Goal: Find specific page/section: Find specific page/section

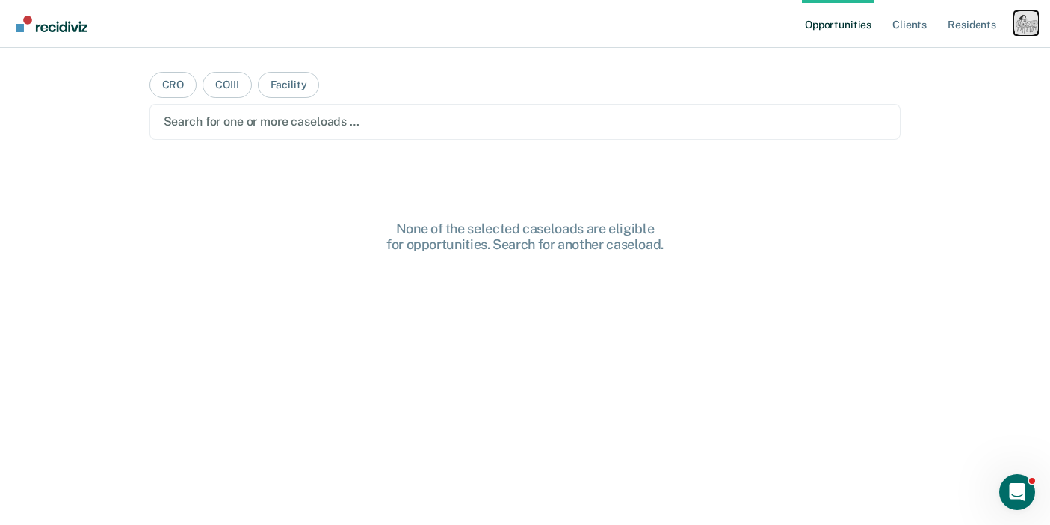
click at [1019, 22] on div "Profile dropdown button" at bounding box center [1026, 23] width 24 height 24
click at [916, 58] on link "Profile" at bounding box center [966, 61] width 120 height 13
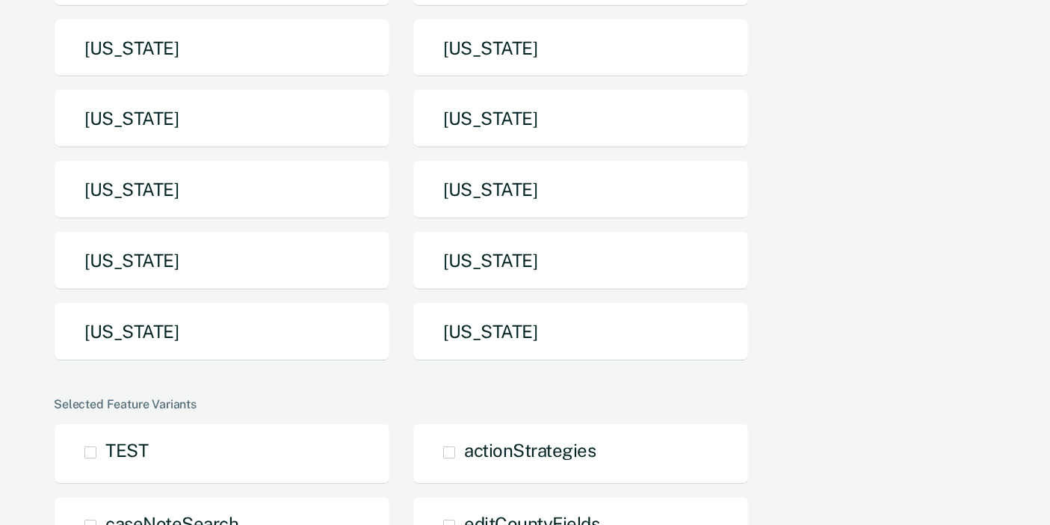
scroll to position [292, 0]
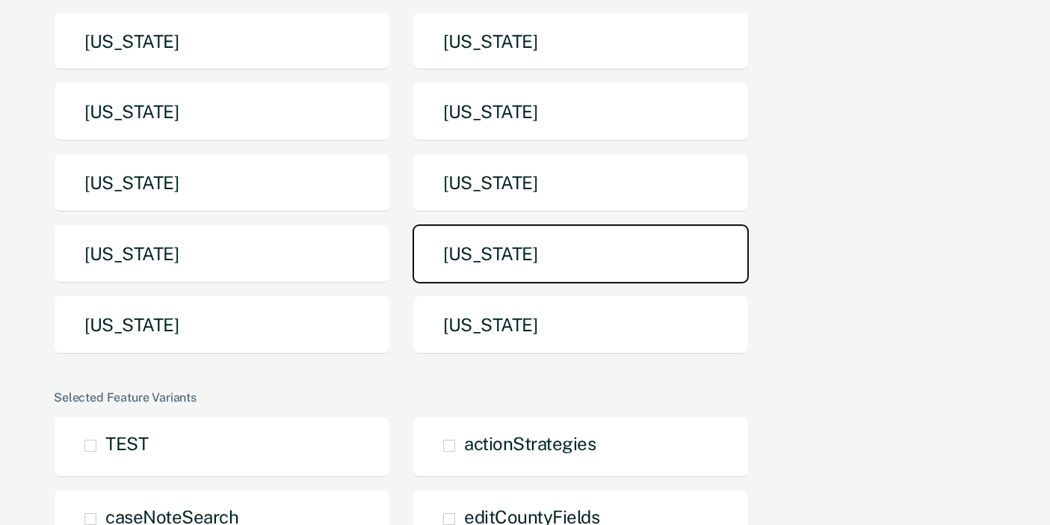
click at [481, 260] on button "[US_STATE]" at bounding box center [580, 253] width 336 height 59
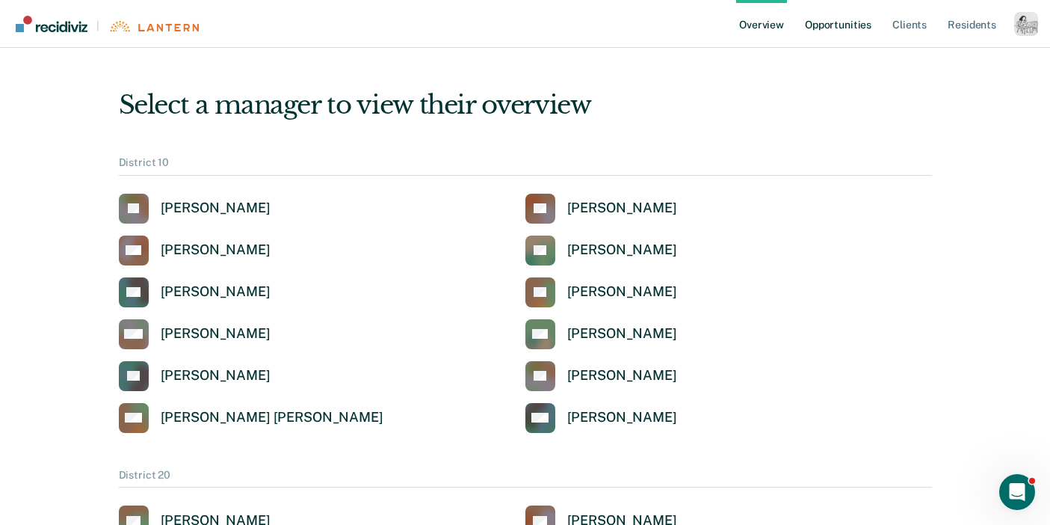
click at [844, 31] on link "Opportunities" at bounding box center [838, 24] width 72 height 48
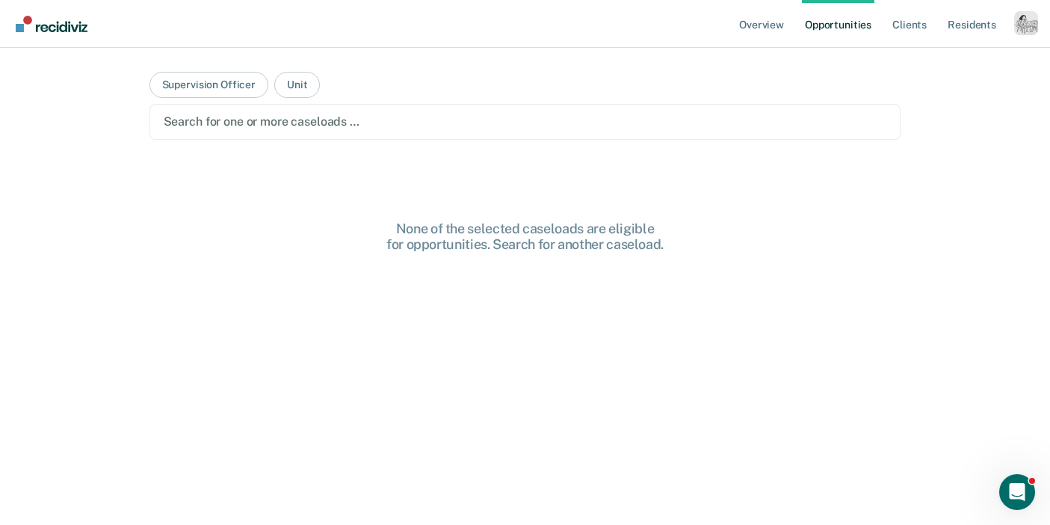
click at [416, 135] on div "Search for one or more caseloads …" at bounding box center [525, 122] width 752 height 36
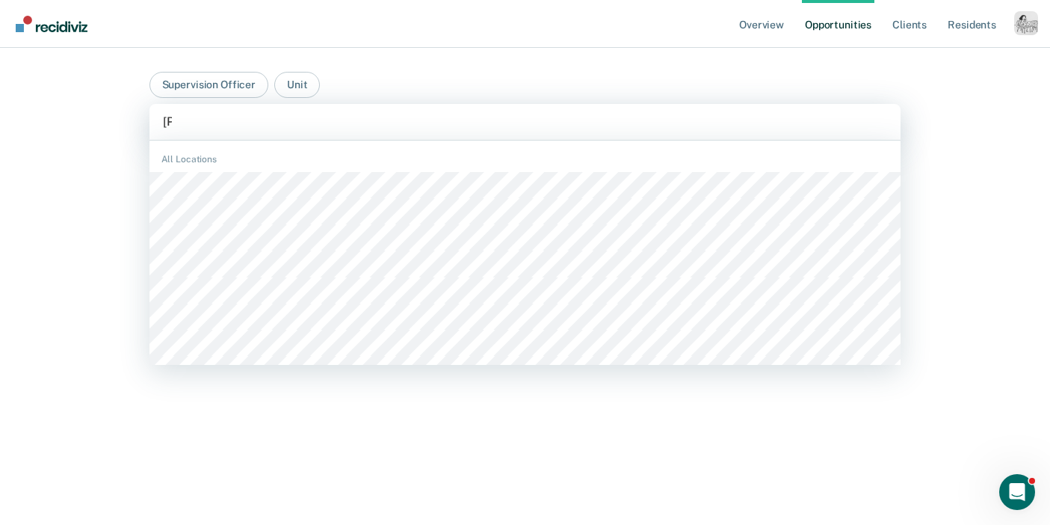
type input "[PERSON_NAME]"
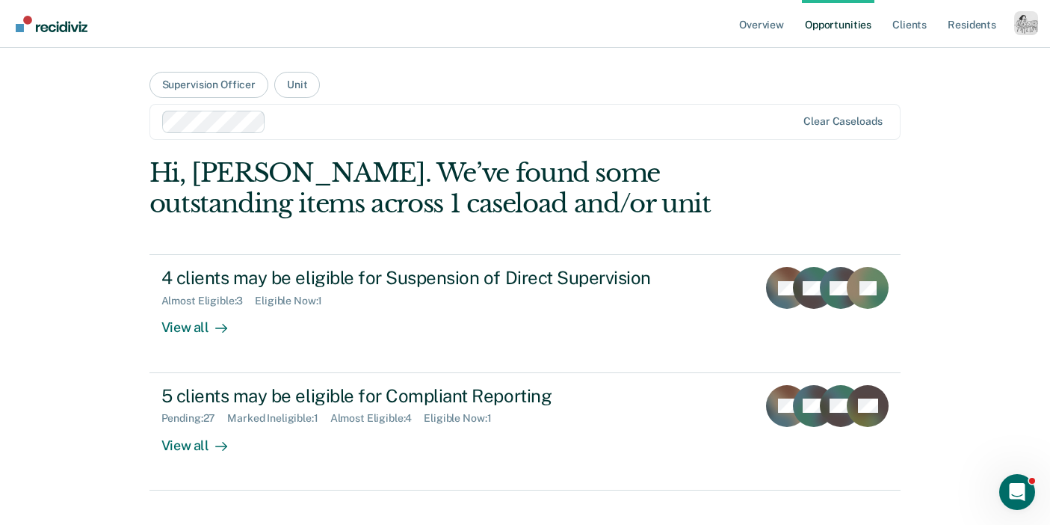
scroll to position [25, 0]
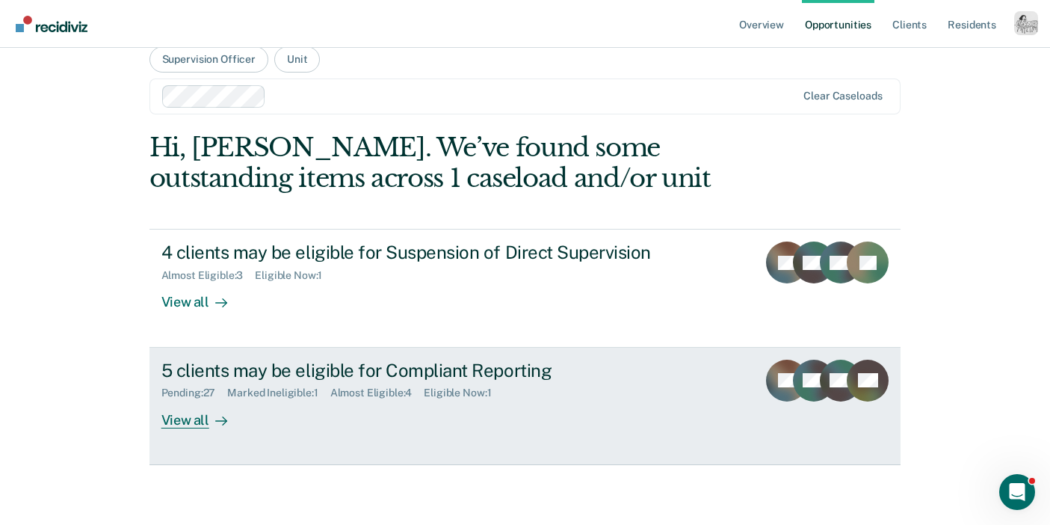
click at [197, 417] on div "View all" at bounding box center [203, 413] width 84 height 29
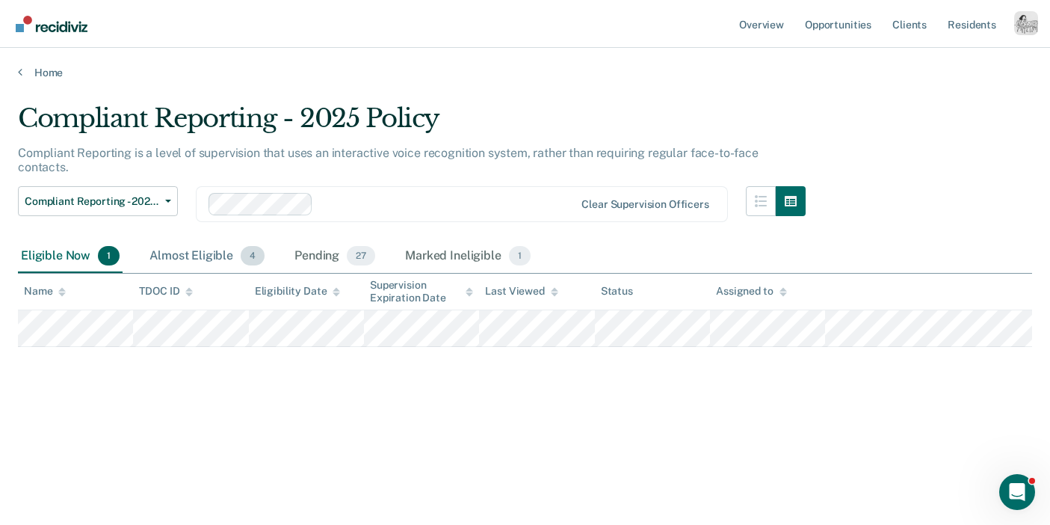
click at [214, 253] on div "Almost Eligible 4" at bounding box center [206, 256] width 121 height 33
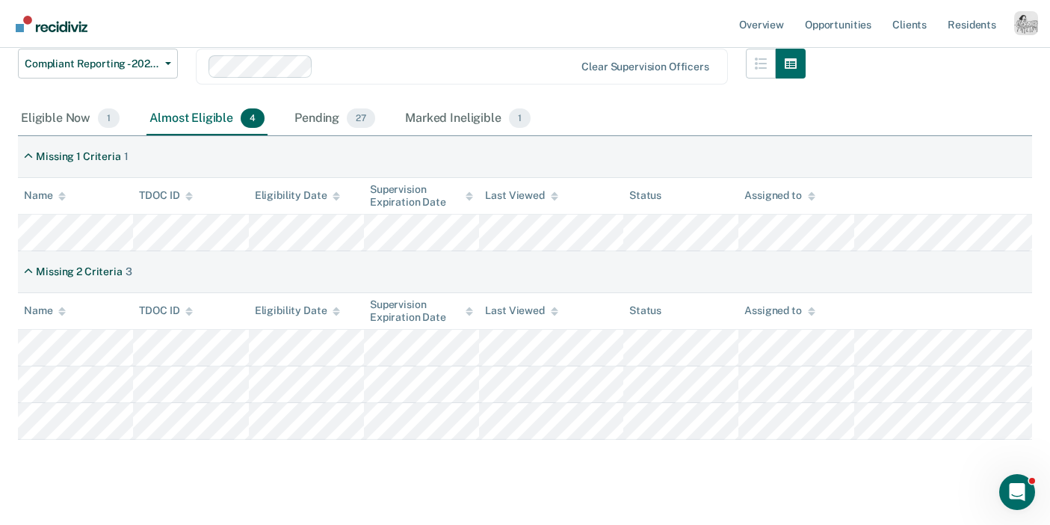
scroll to position [158, 0]
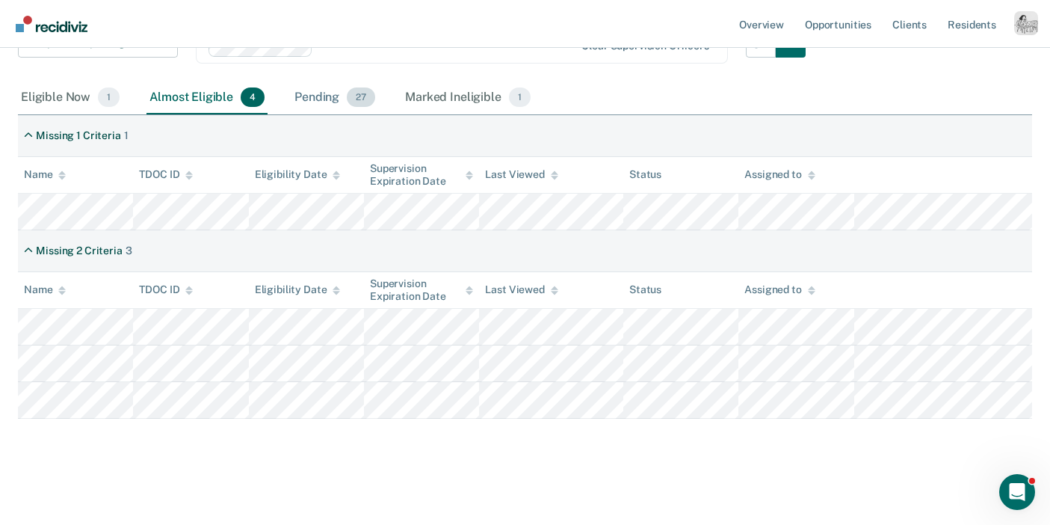
click at [324, 104] on div "Pending 27" at bounding box center [334, 97] width 87 height 33
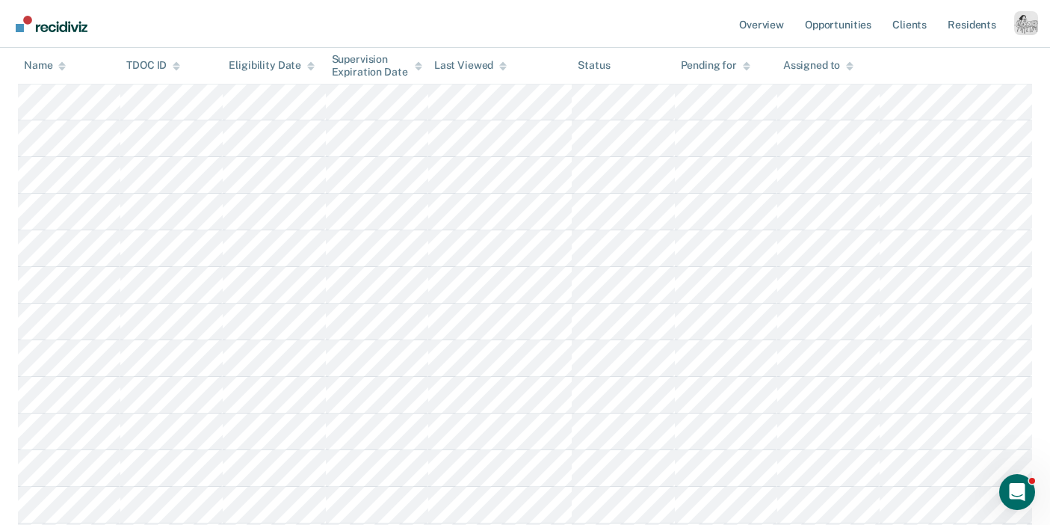
scroll to position [0, 0]
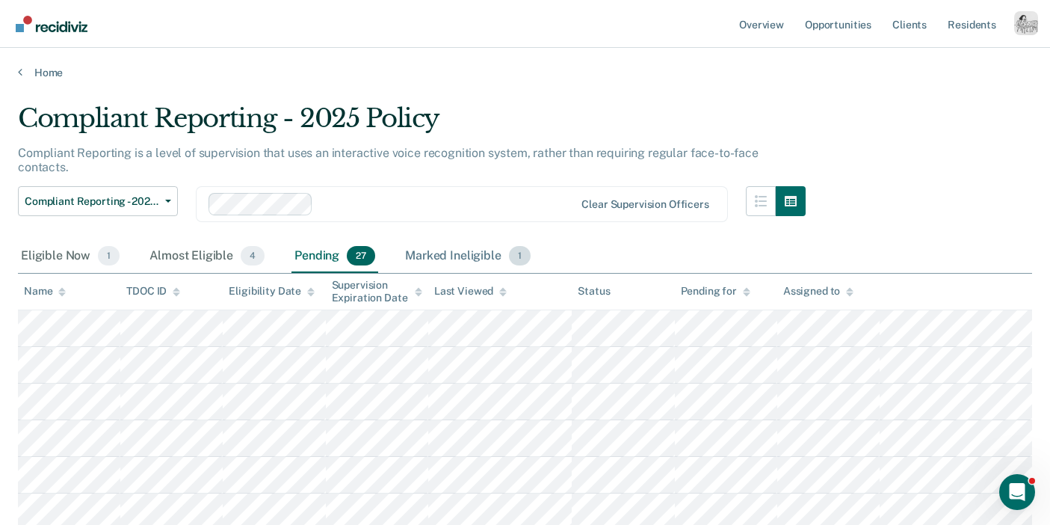
click at [441, 250] on div "Marked Ineligible 1" at bounding box center [468, 256] width 132 height 33
